Goal: Communication & Community: Answer question/provide support

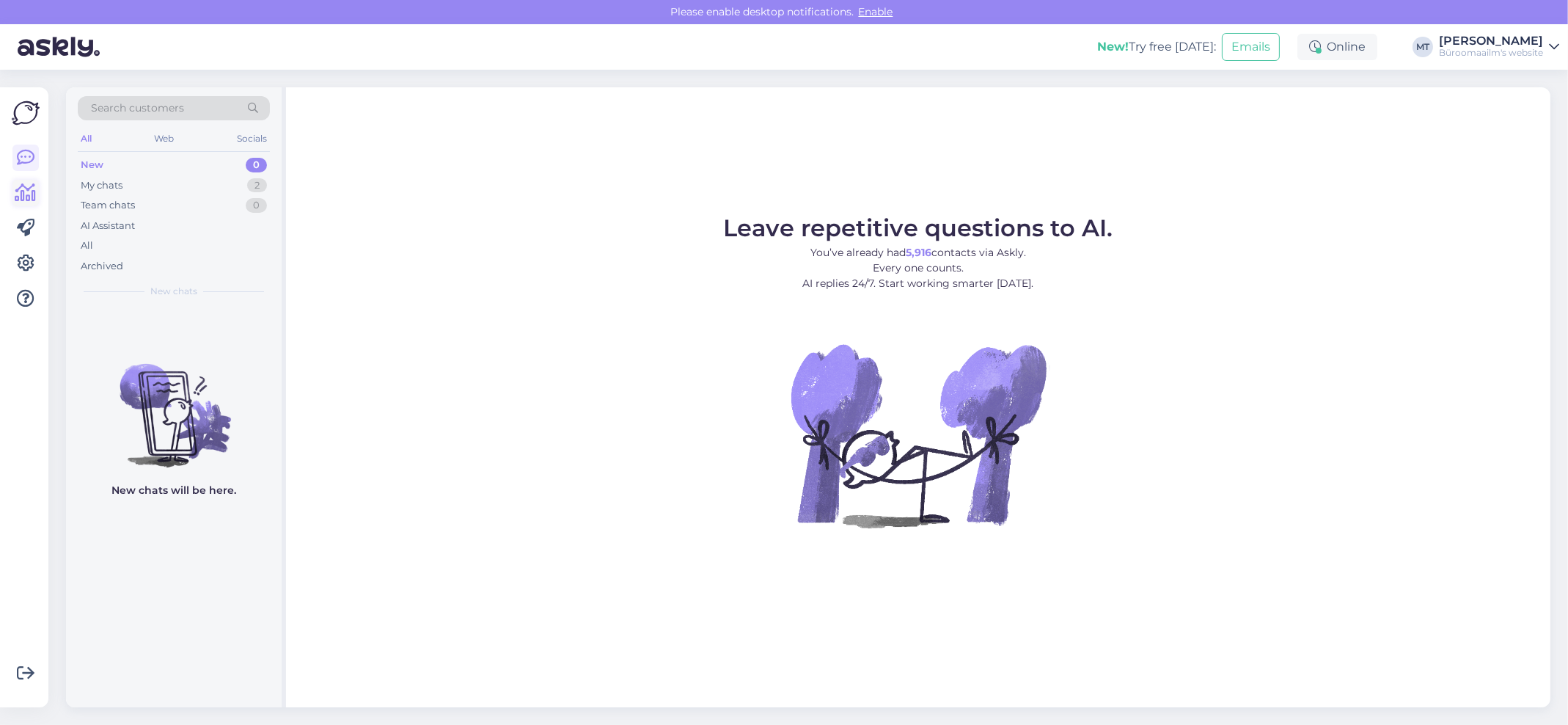
click at [25, 192] on icon at bounding box center [26, 193] width 21 height 18
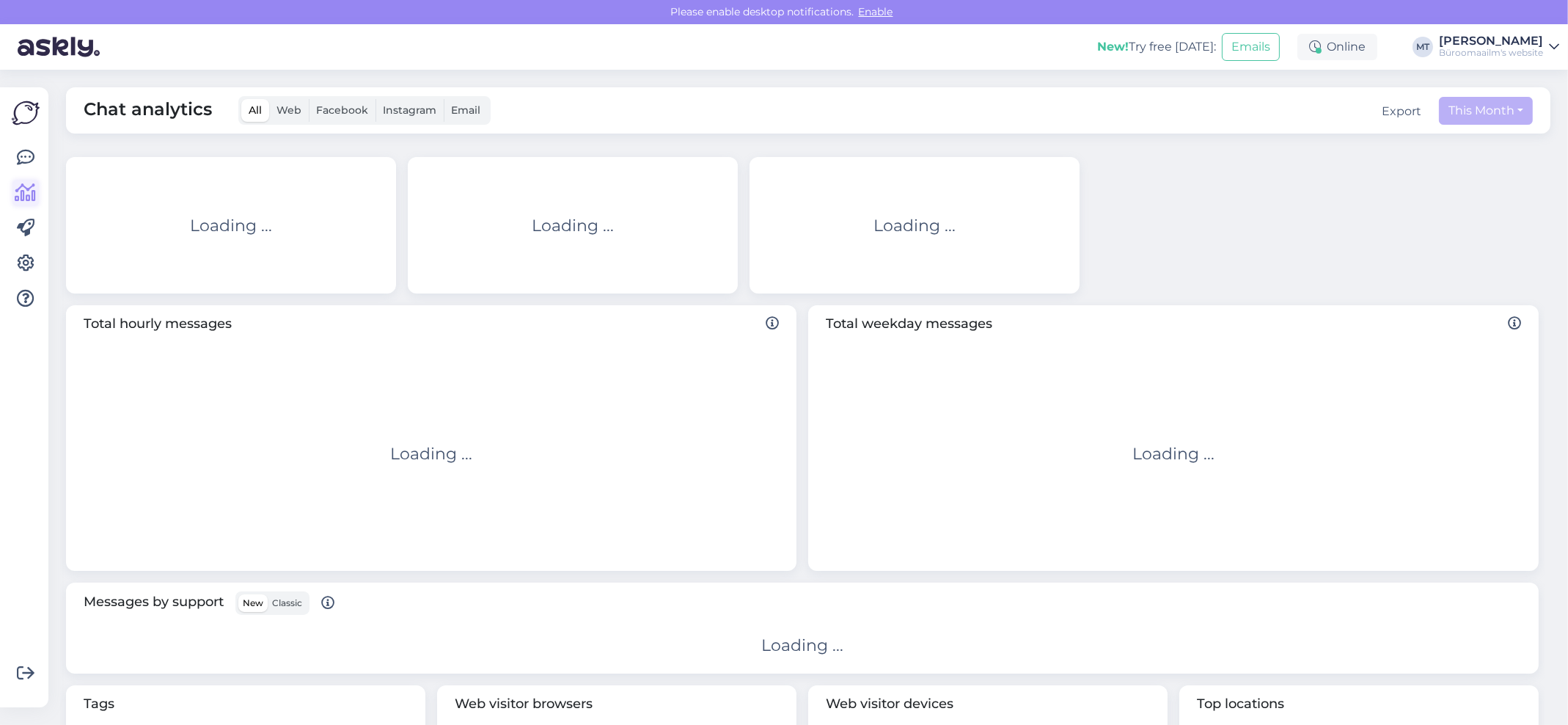
click at [27, 185] on icon at bounding box center [26, 193] width 21 height 18
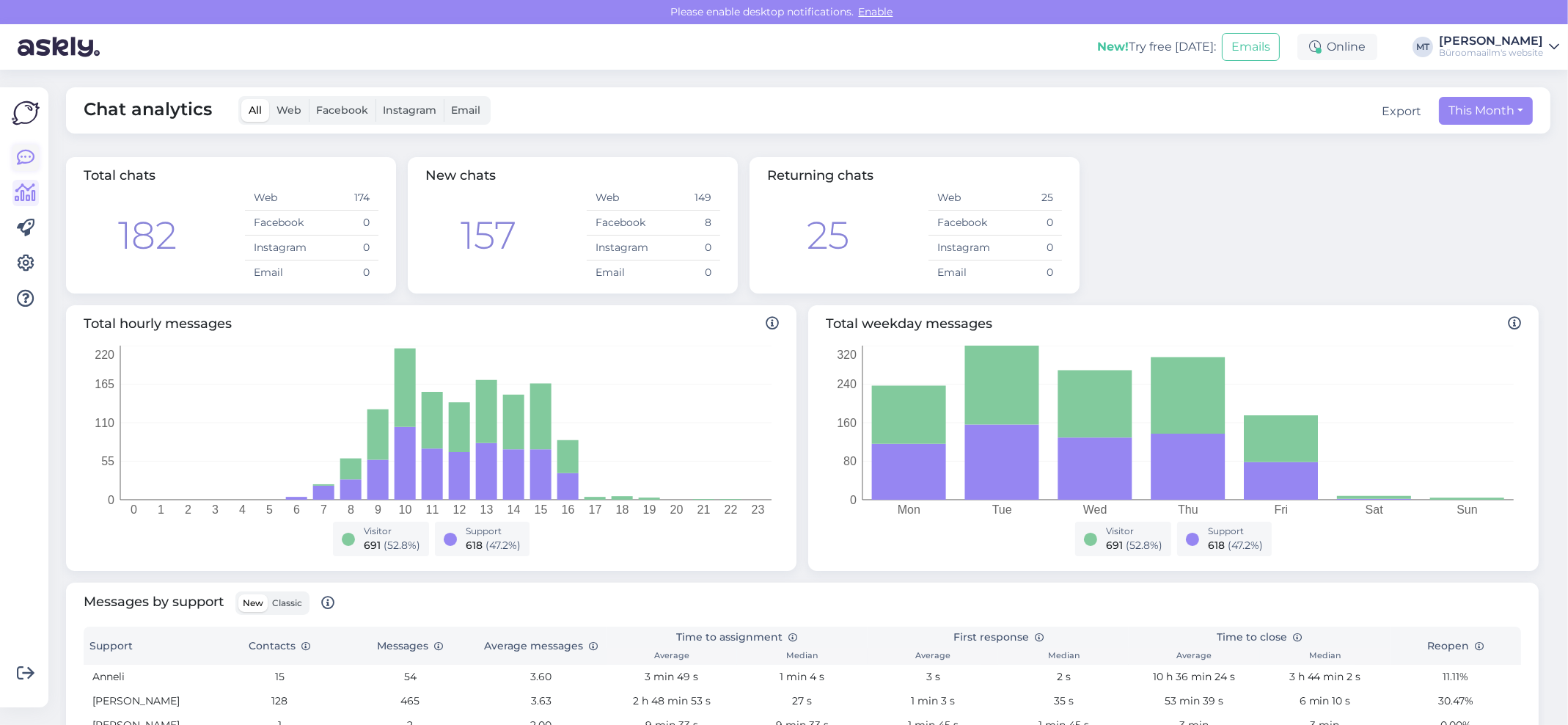
click at [28, 163] on icon at bounding box center [25, 158] width 18 height 18
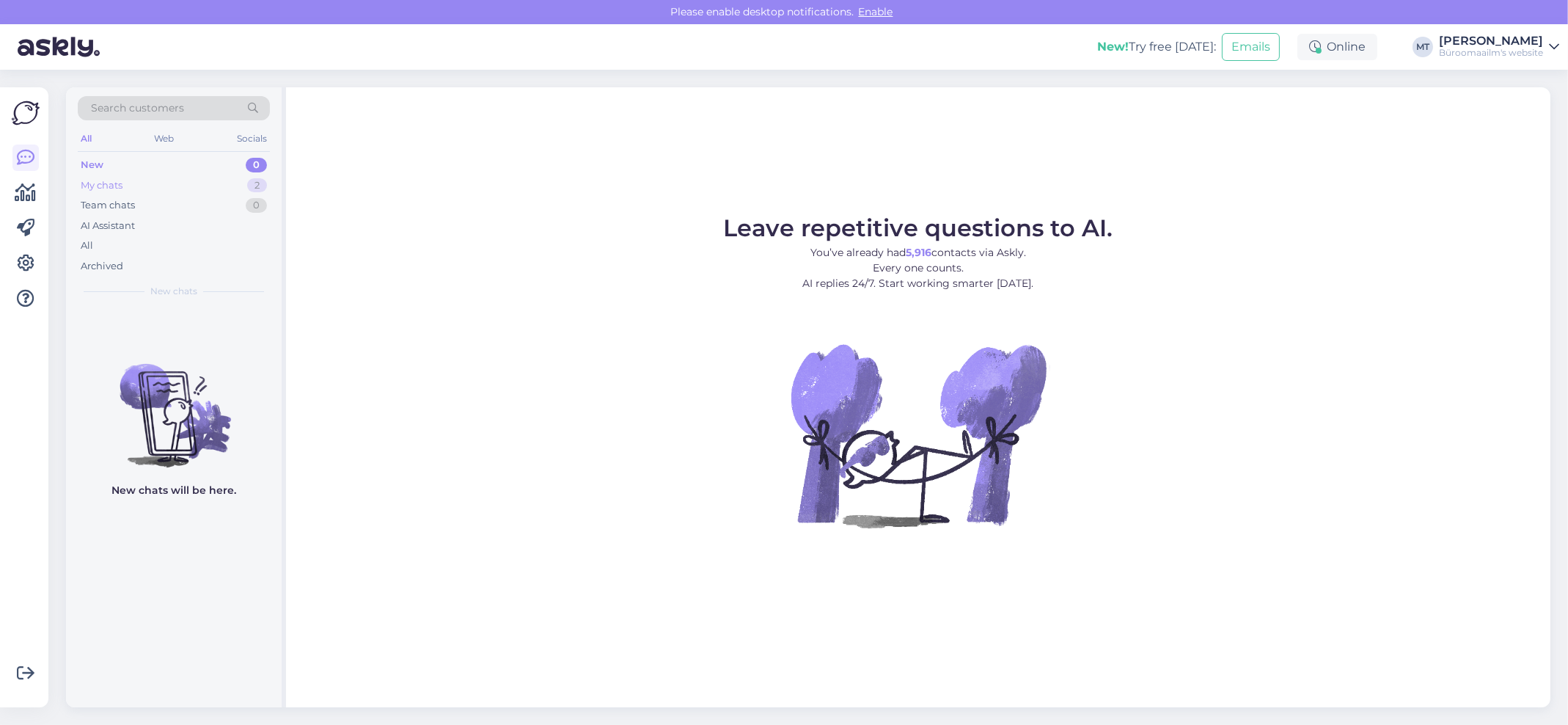
click at [109, 184] on div "My chats" at bounding box center [102, 185] width 42 height 15
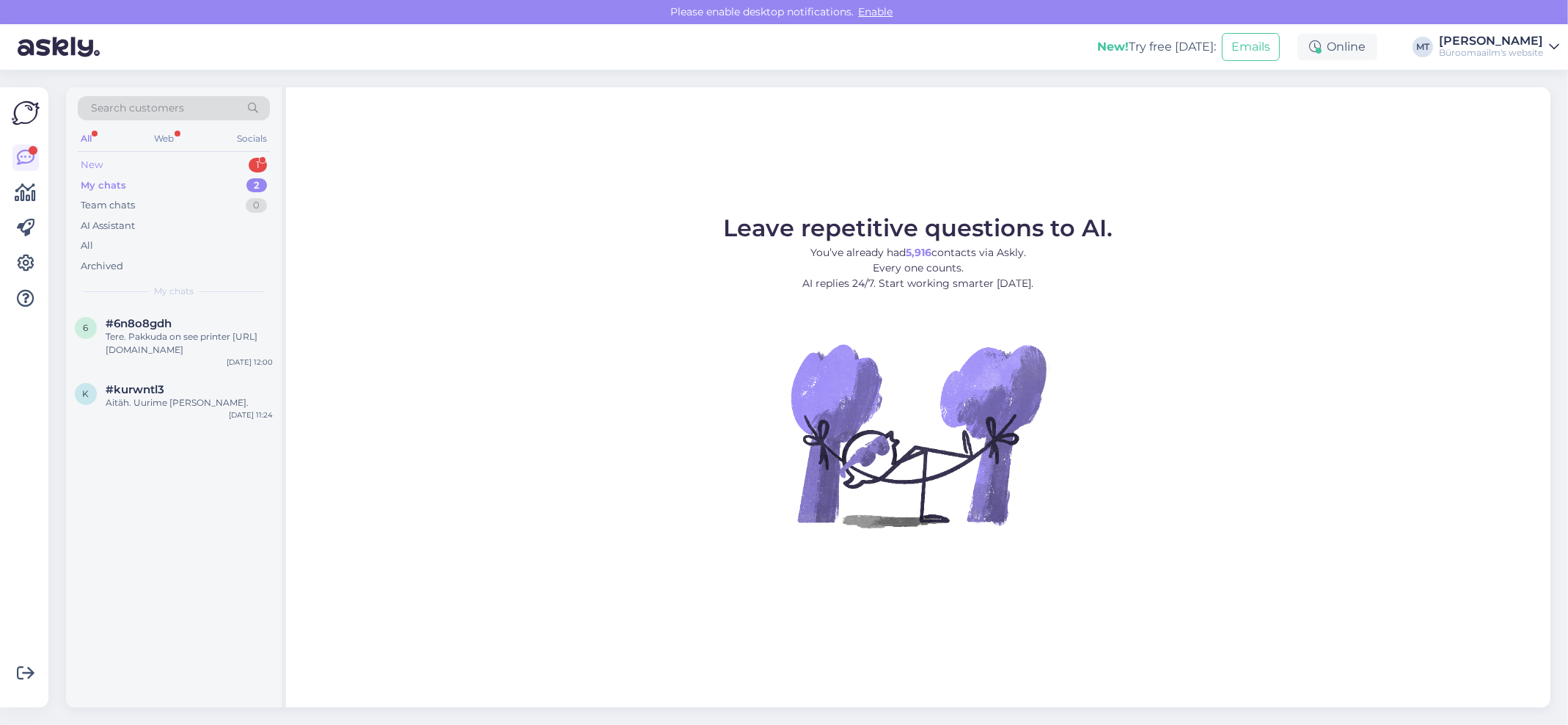
click at [88, 158] on div "New" at bounding box center [92, 164] width 22 height 15
click at [118, 184] on div "My chats" at bounding box center [102, 185] width 42 height 15
click at [177, 346] on div "Tere. Pakkuda on see printer https://www.byroomaailm.ee/arvutustehnika/printeri…" at bounding box center [189, 343] width 167 height 27
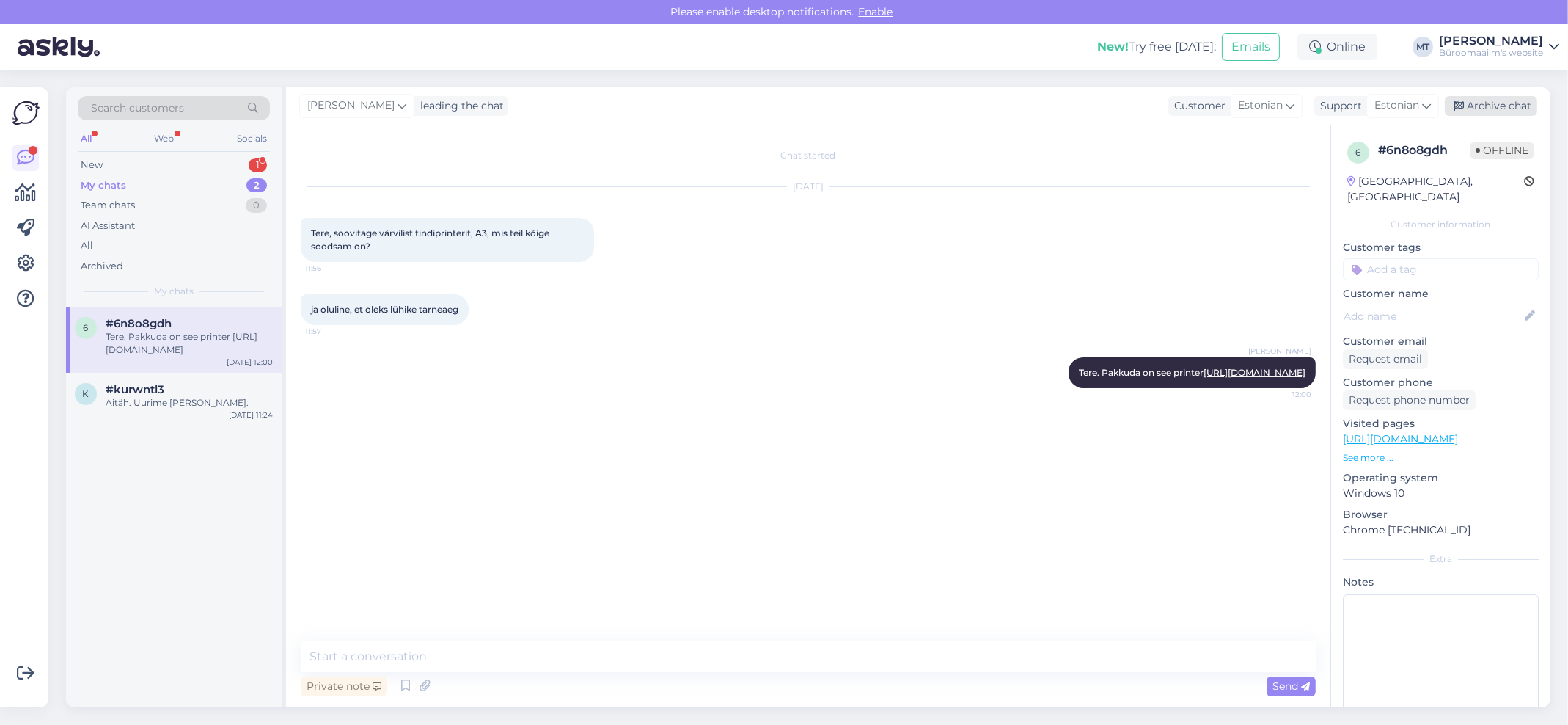
click at [1306, 101] on div "Archive chat" at bounding box center [1491, 106] width 93 height 20
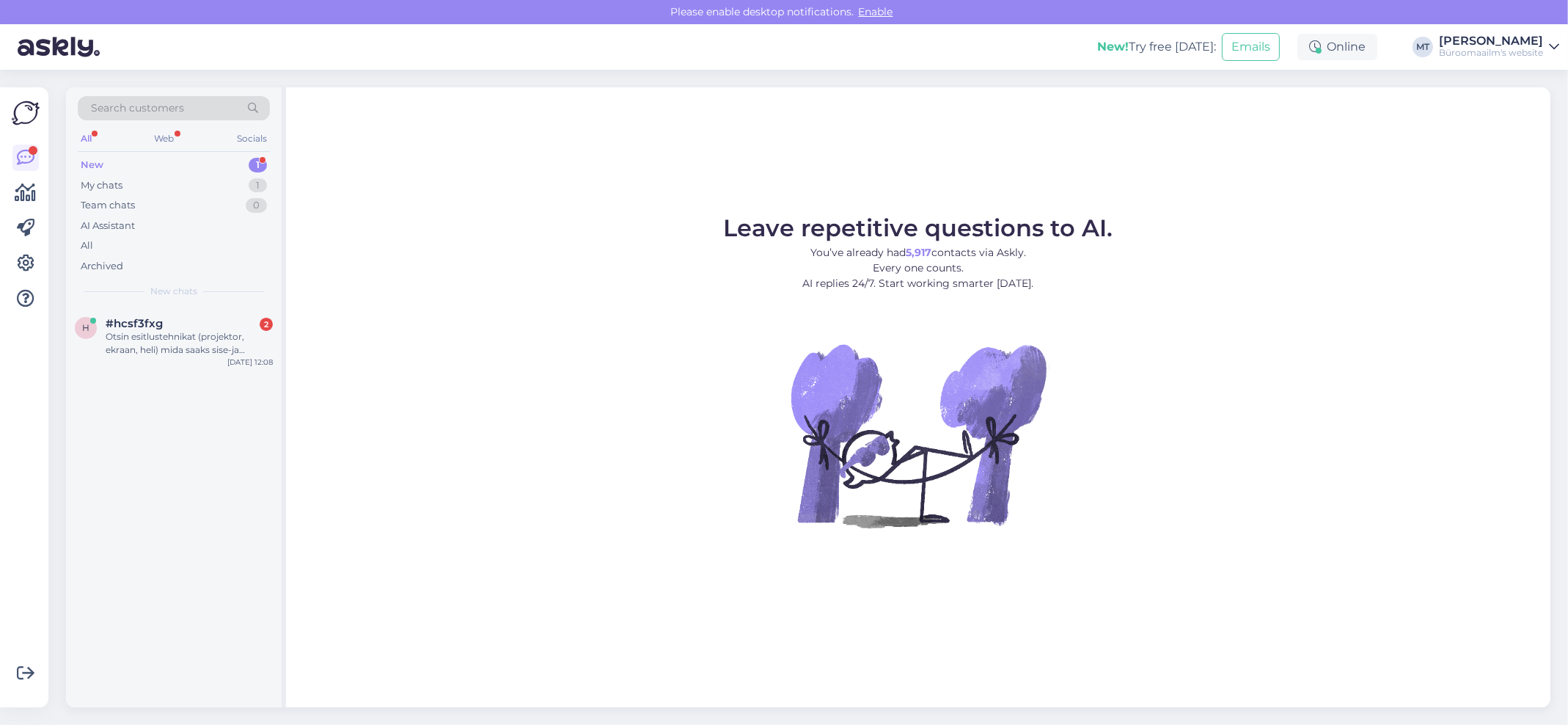
click at [102, 161] on div "New" at bounding box center [93, 164] width 23 height 15
click at [148, 334] on div "Otsin esitlustehnikat (projektor, ekraan, heli) mida saaks sise-ja välistingimu…" at bounding box center [189, 343] width 167 height 27
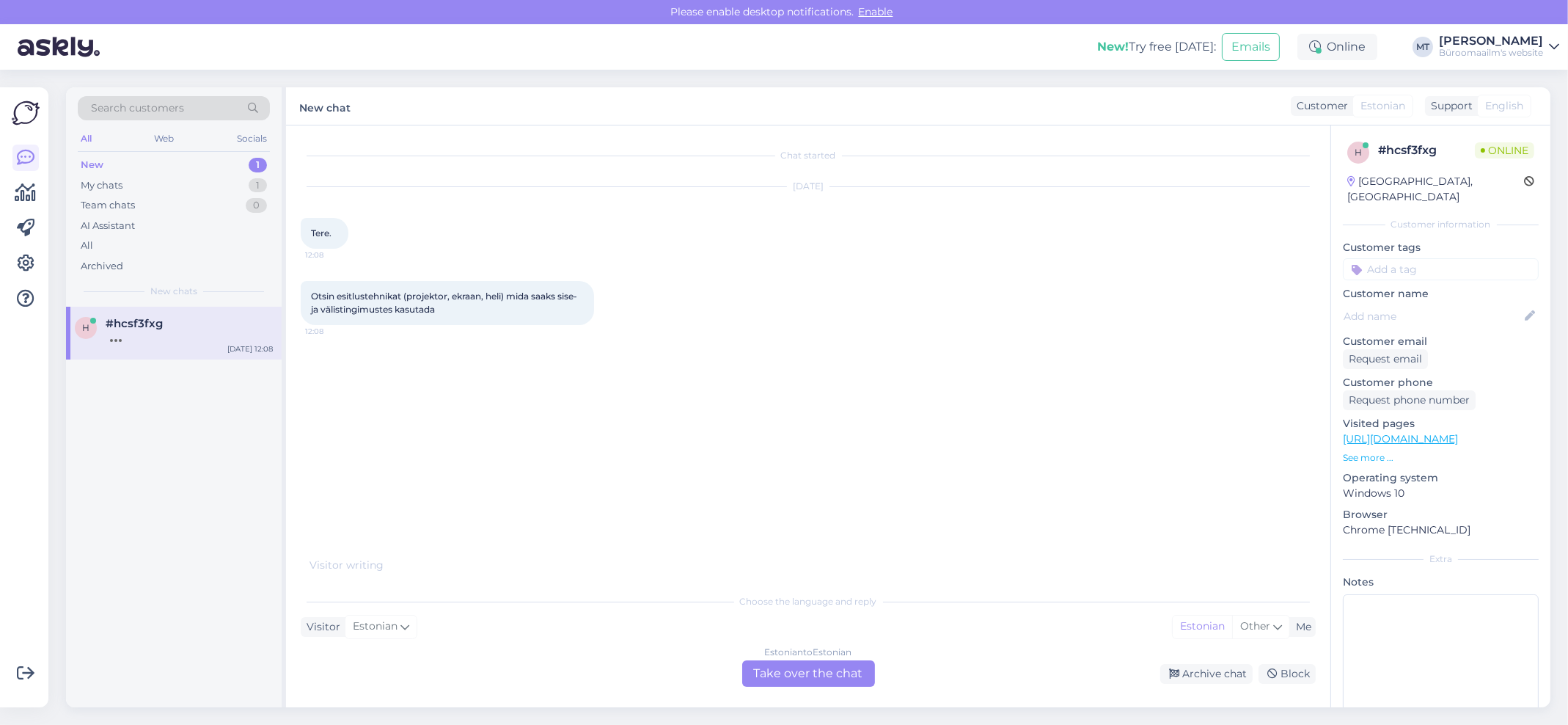
click at [836, 669] on div "Estonian to Estonian Take over the chat" at bounding box center [809, 673] width 133 height 27
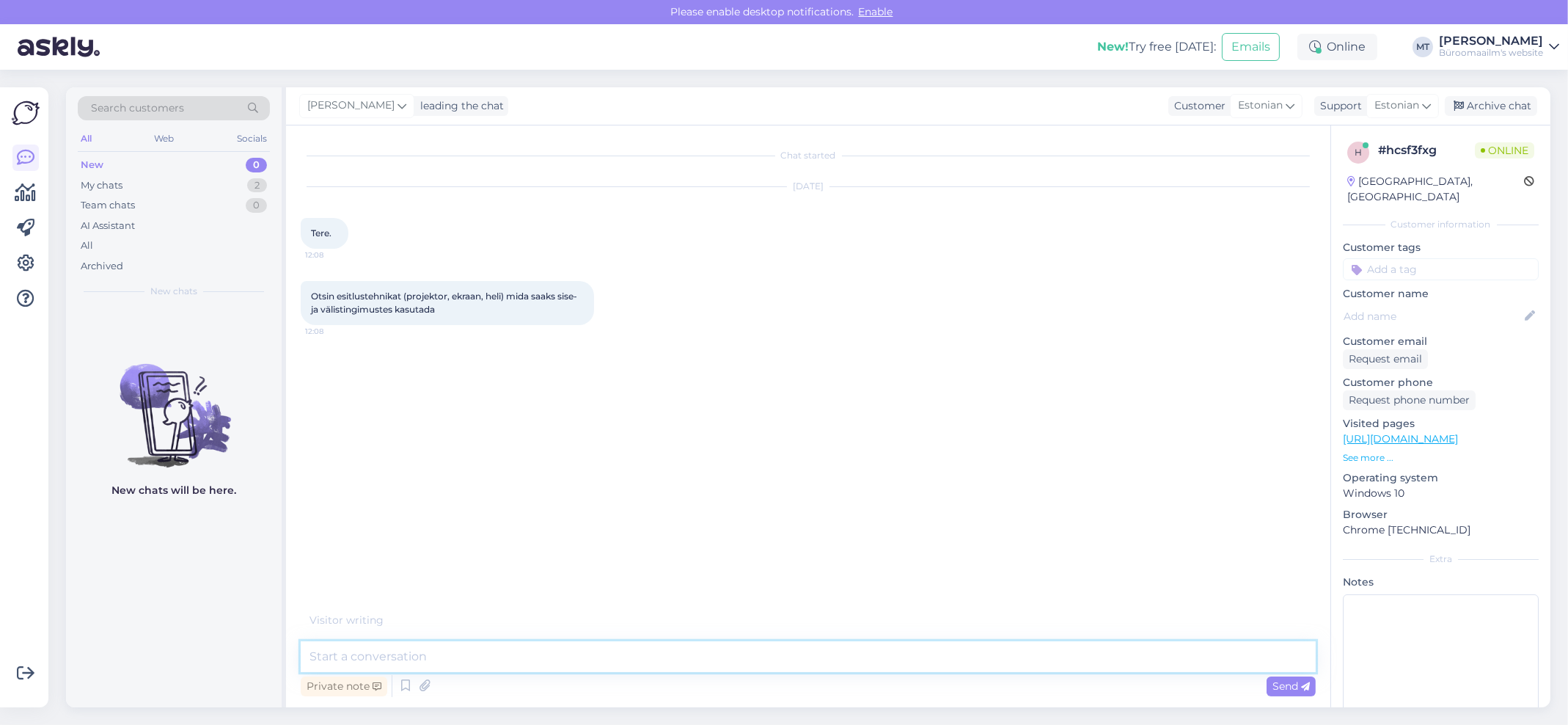
click at [408, 669] on textarea at bounding box center [807, 656] width 1014 height 31
paste textarea "Andrel Lokna IT projektijuht Mob: (+372) 5665 6115 Tel: (+372) 600 5115 andrel.…"
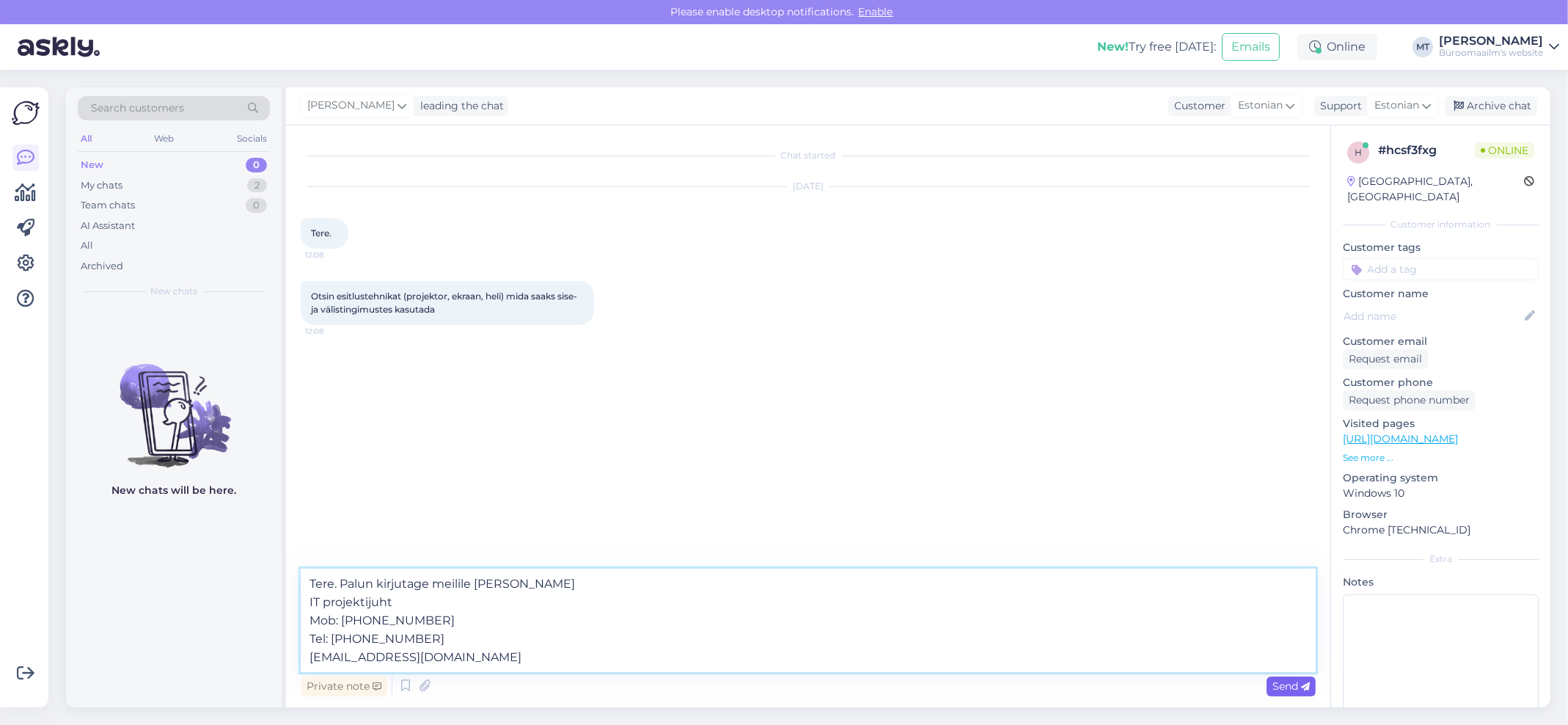
type textarea "Tere. Palun kirjutage meilile Andrel Lokna IT projektijuht Mob: (+372) 5665 611…"
click at [1283, 682] on span "Send" at bounding box center [1290, 685] width 37 height 13
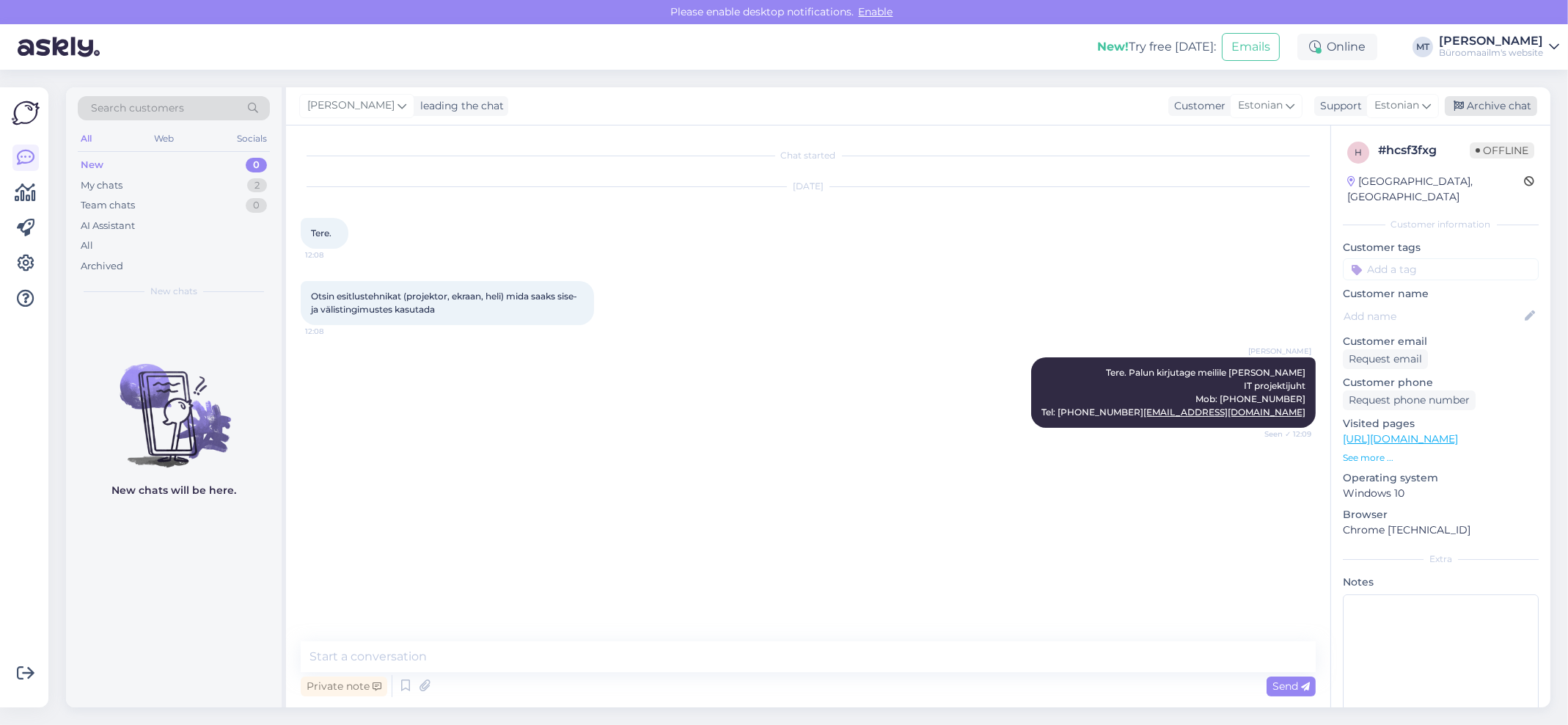
click at [1500, 106] on div "Archive chat" at bounding box center [1491, 106] width 93 height 20
click at [99, 184] on div "My chats" at bounding box center [102, 185] width 42 height 15
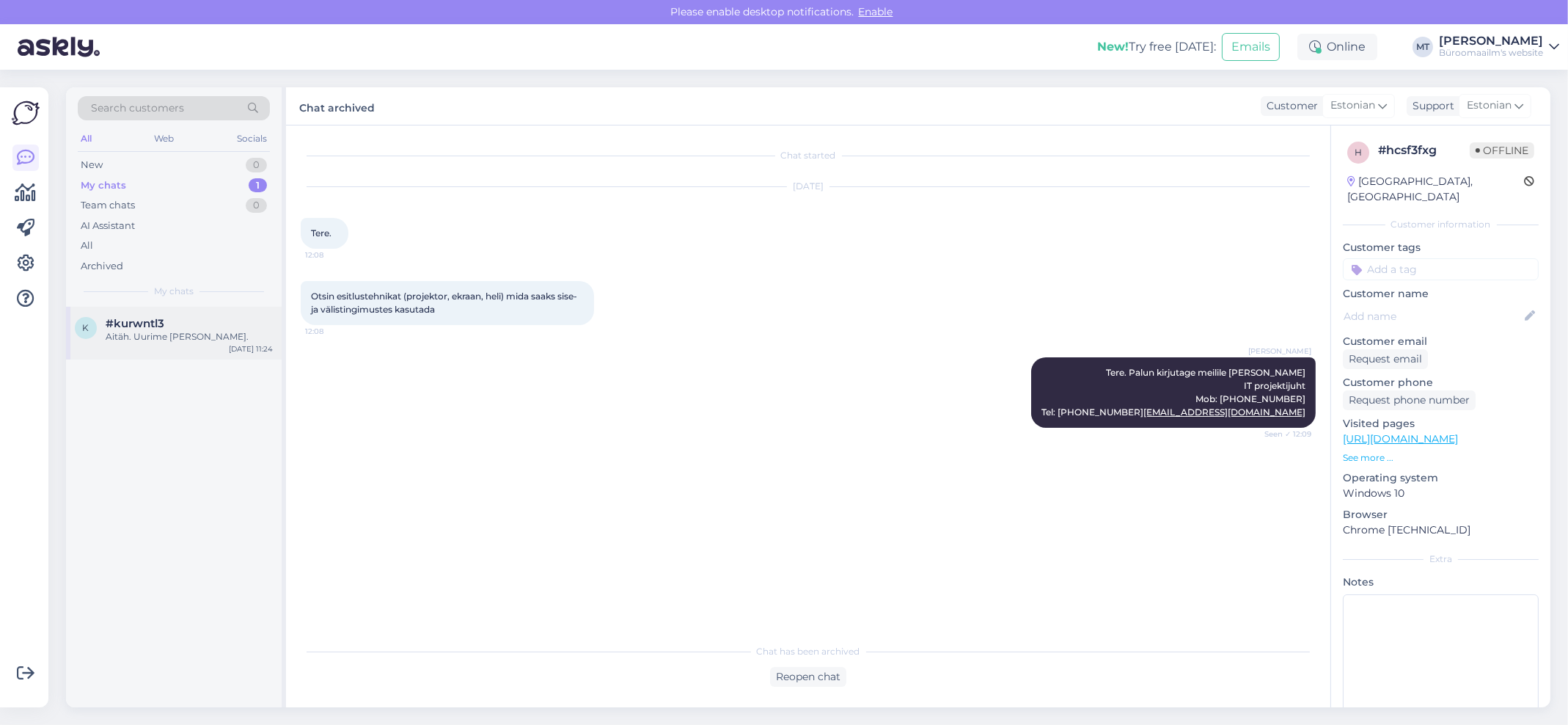
click at [117, 336] on div "Aitäh. Uurime ja anname teada." at bounding box center [189, 336] width 167 height 13
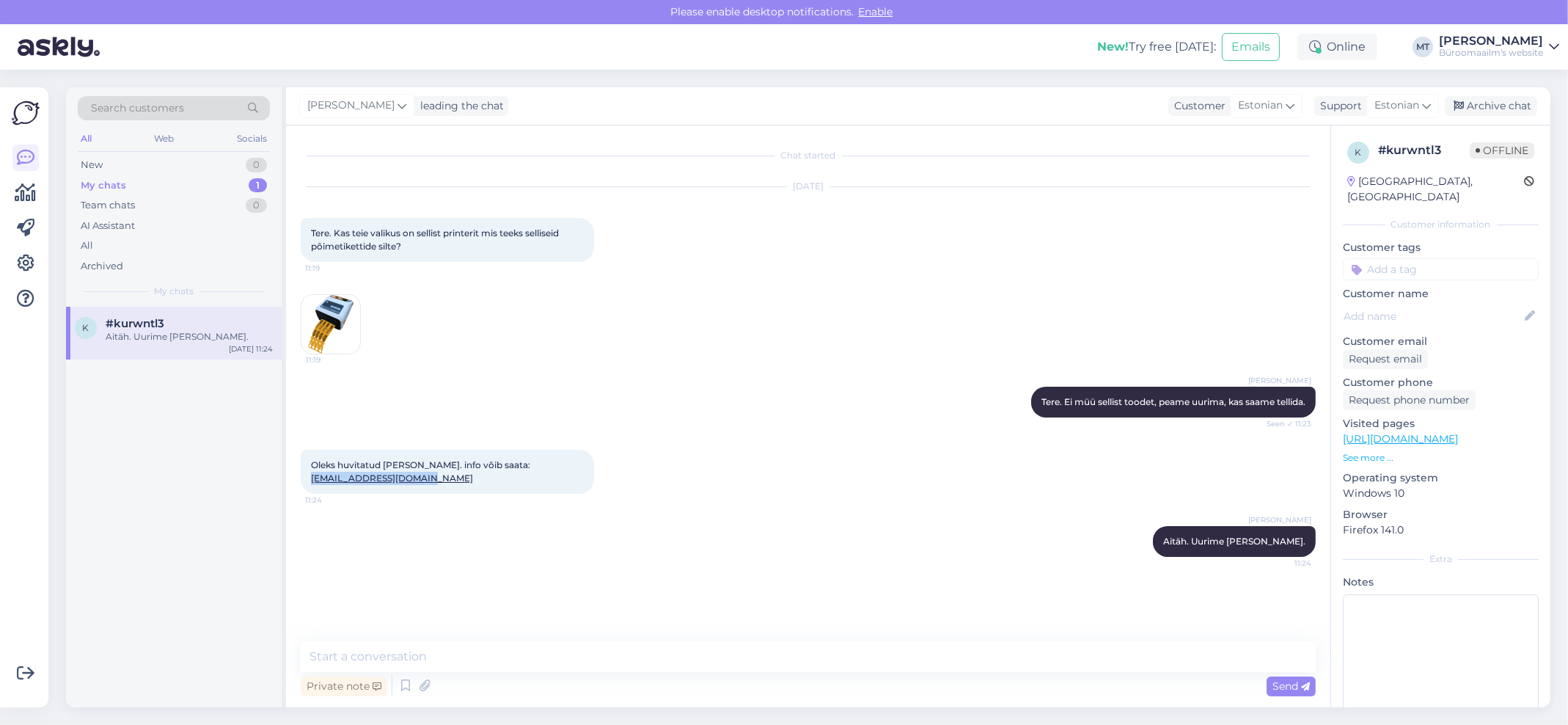
drag, startPoint x: 446, startPoint y: 480, endPoint x: 305, endPoint y: 479, distance: 141.0
click at [305, 479] on div "Oleks huvitatud küll. info võib saata: mareliouinfo@gmail.com 11:24" at bounding box center [447, 472] width 294 height 44
copy link "mareliouinfo@gmail.com"
click at [329, 318] on img at bounding box center [330, 324] width 59 height 59
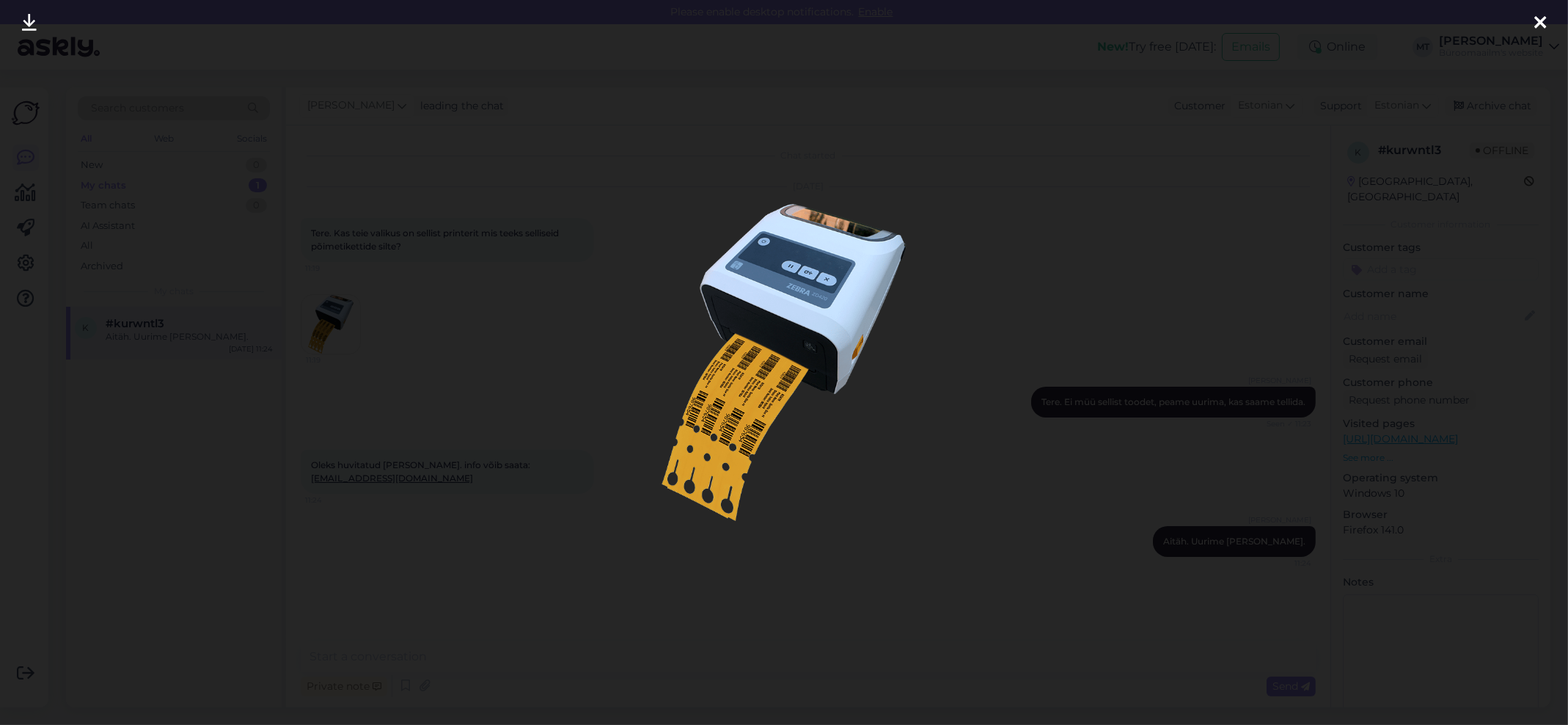
drag, startPoint x: 1539, startPoint y: 20, endPoint x: 1526, endPoint y: 4, distance: 20.6
click at [1539, 20] on icon at bounding box center [1540, 23] width 11 height 19
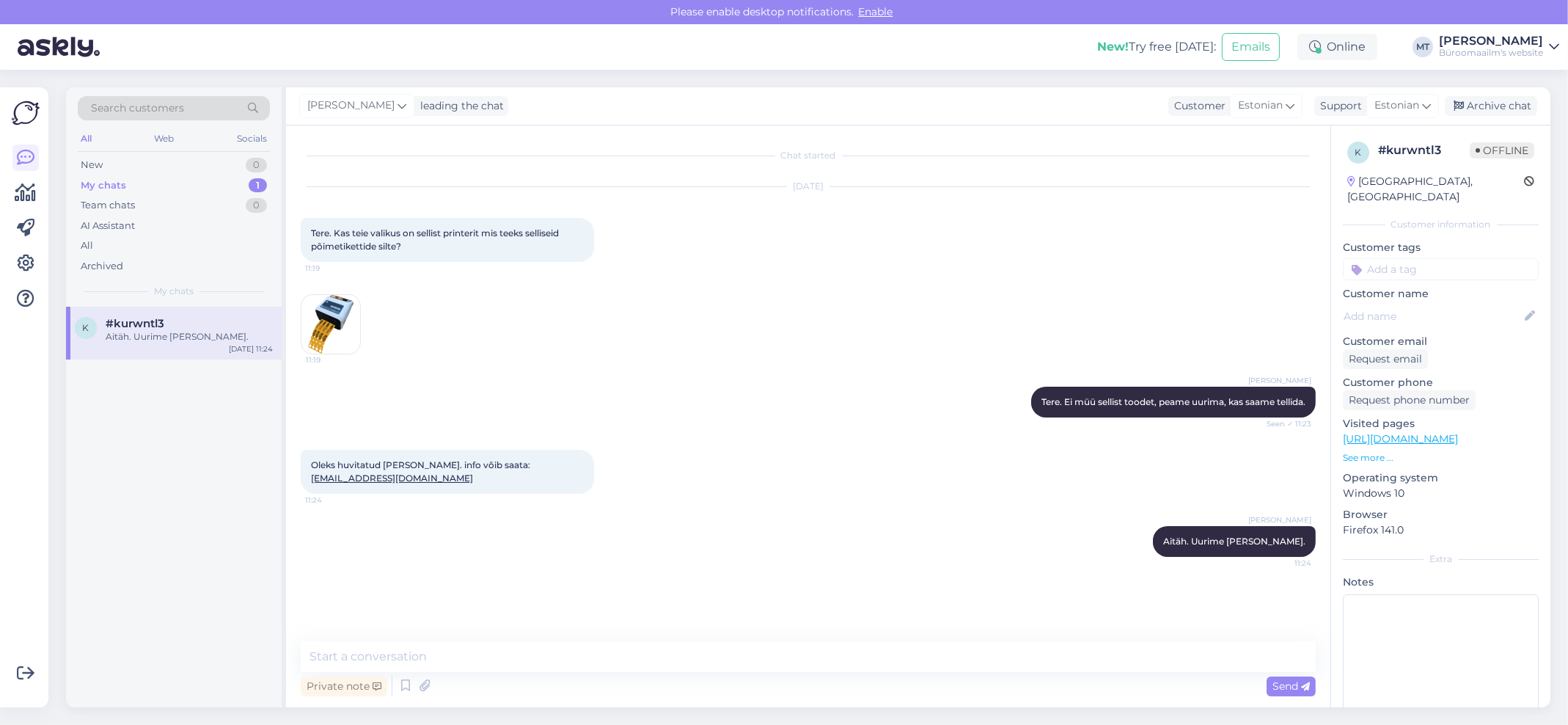
click at [338, 312] on img at bounding box center [330, 324] width 59 height 59
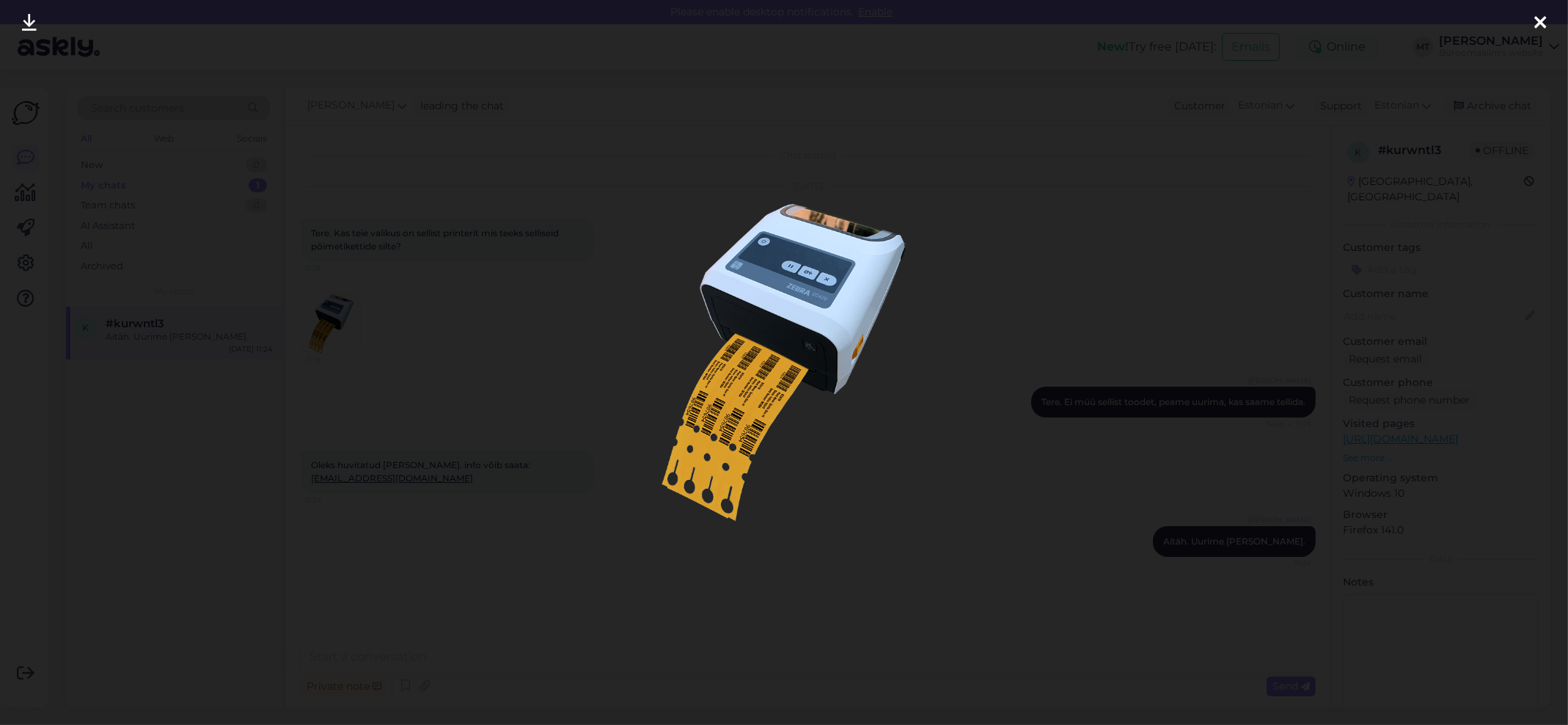
click at [1533, 23] on div at bounding box center [1540, 23] width 29 height 46
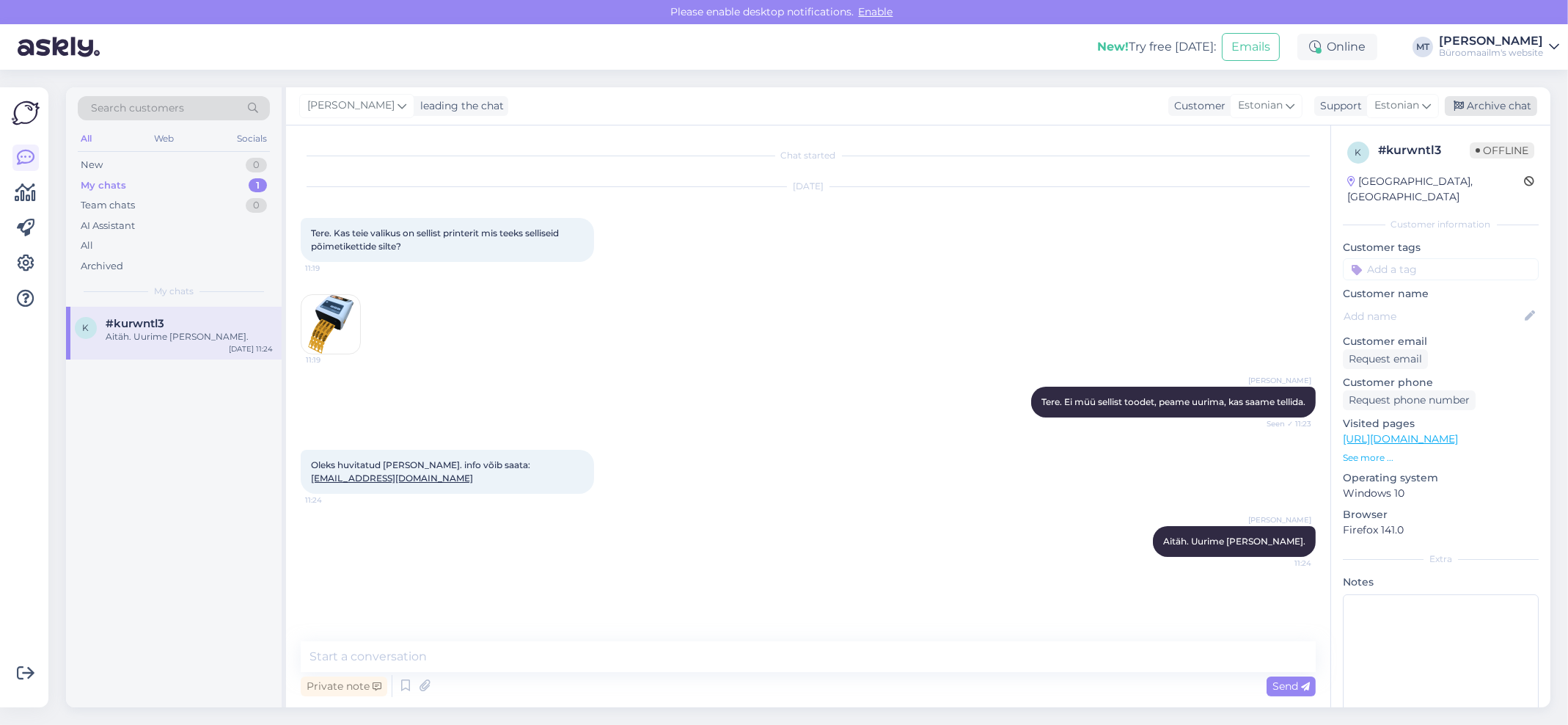
click at [1510, 102] on div "Archive chat" at bounding box center [1491, 106] width 93 height 20
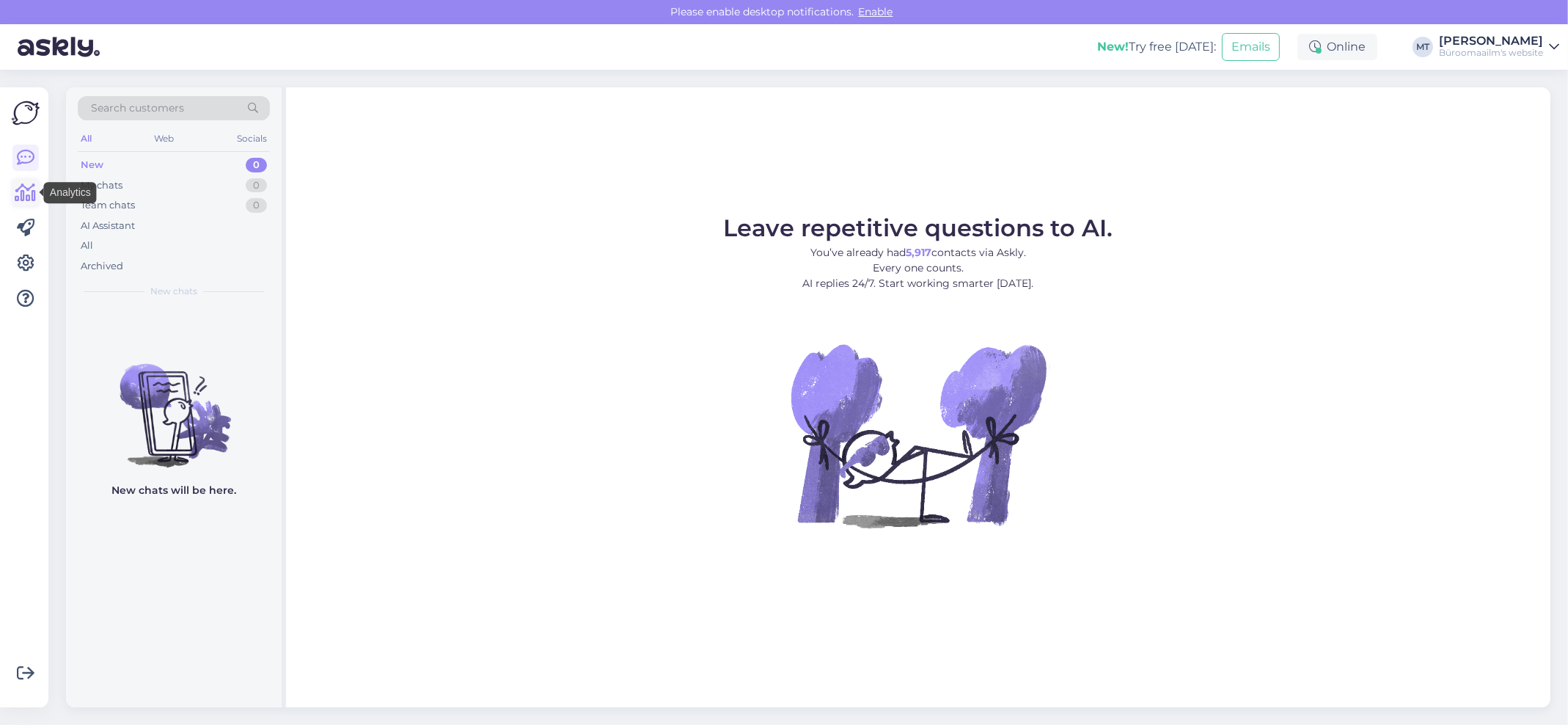
click at [23, 191] on icon at bounding box center [26, 193] width 21 height 18
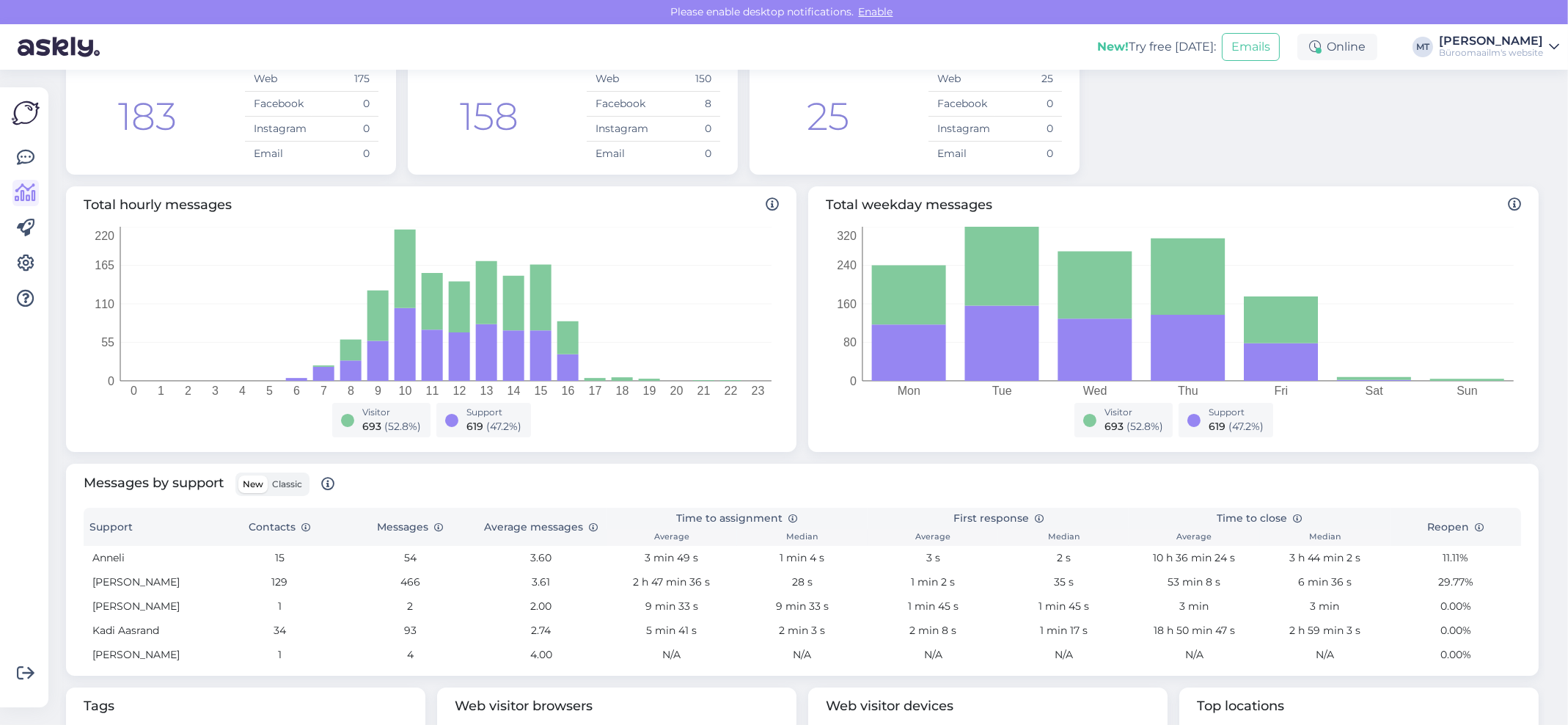
scroll to position [196, 0]
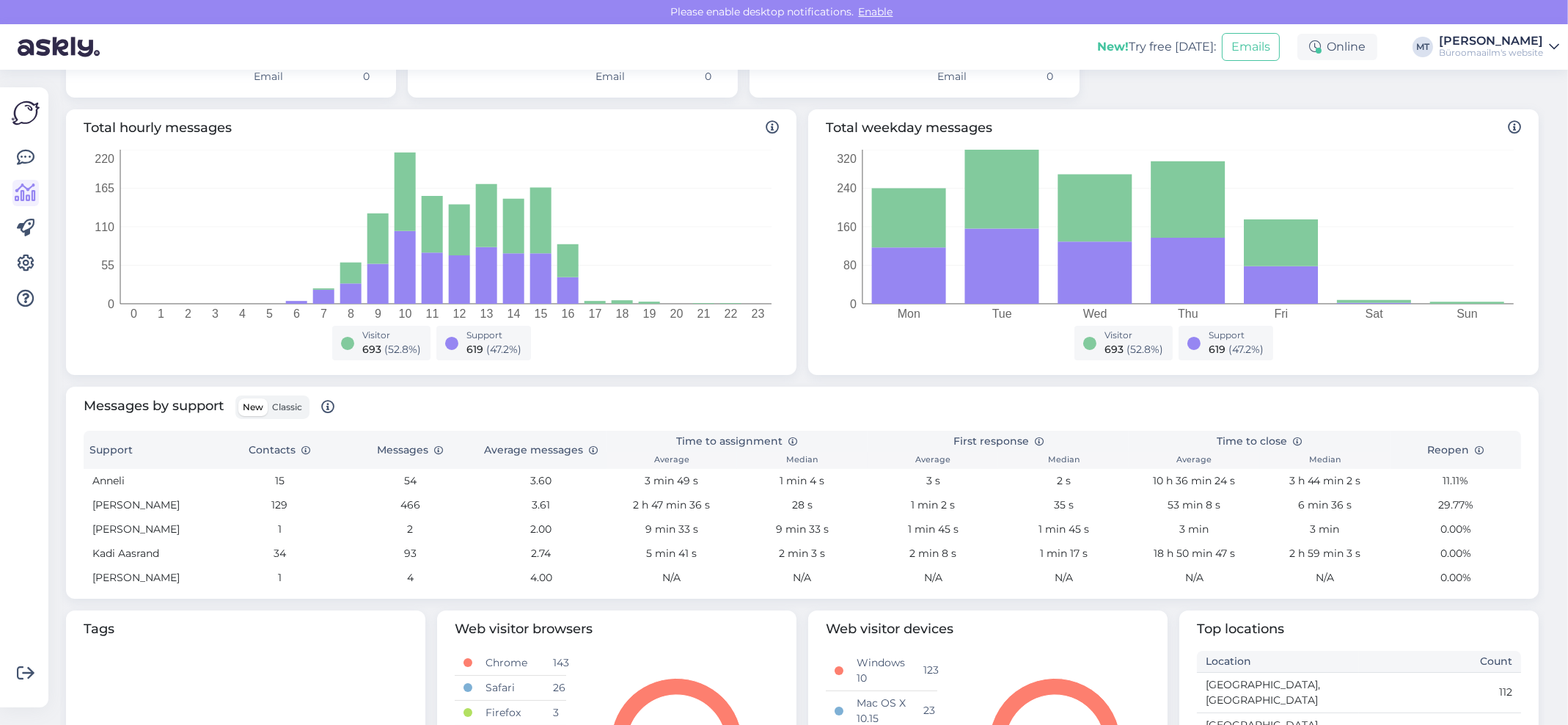
click at [293, 408] on span "Classic" at bounding box center [287, 407] width 30 height 11
click at [268, 398] on input "Classic" at bounding box center [268, 398] width 0 height 0
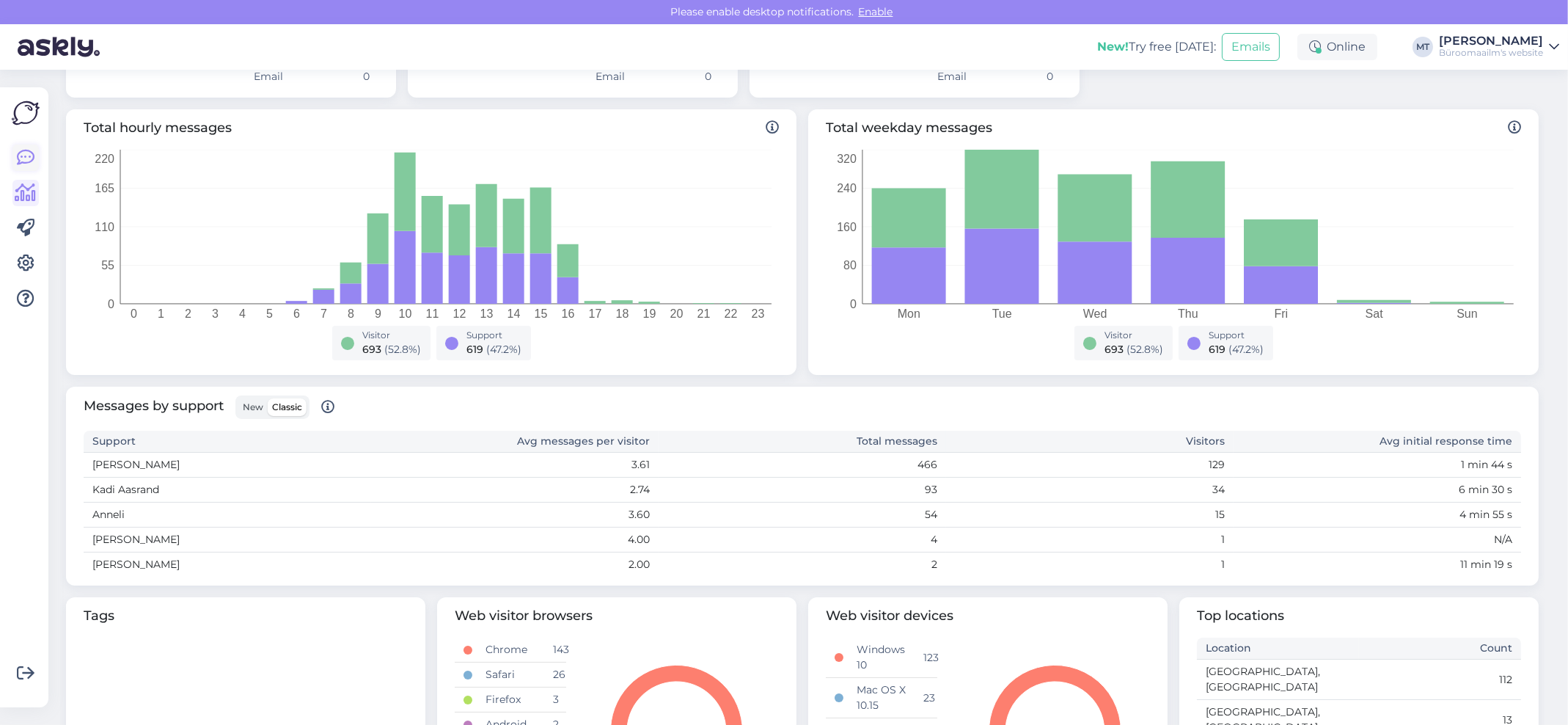
click at [27, 158] on icon at bounding box center [25, 158] width 18 height 18
